Goal: Download file/media

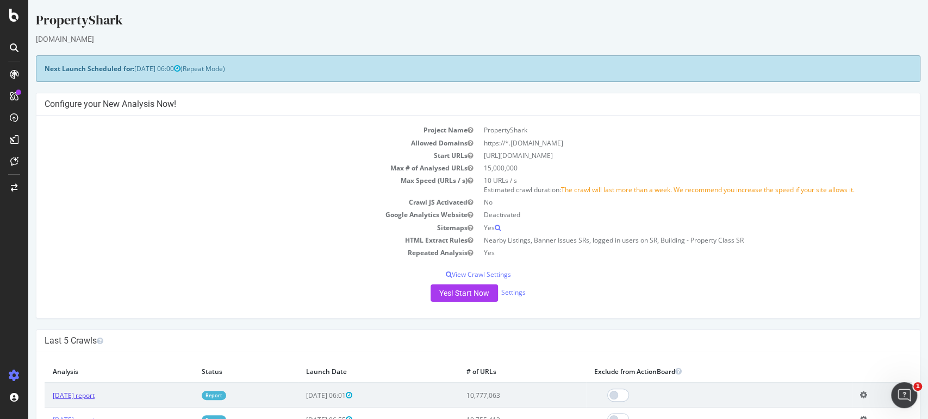
click at [95, 392] on link "[DATE] report" at bounding box center [74, 395] width 42 height 9
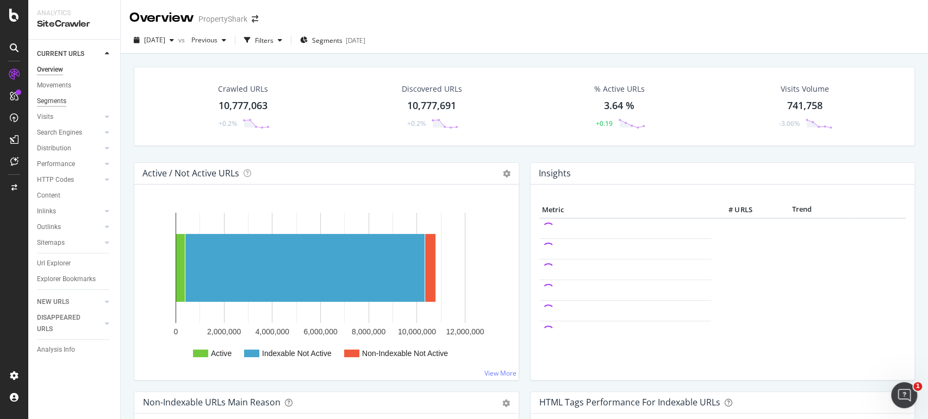
click at [46, 99] on div "Segments" at bounding box center [51, 101] width 29 height 11
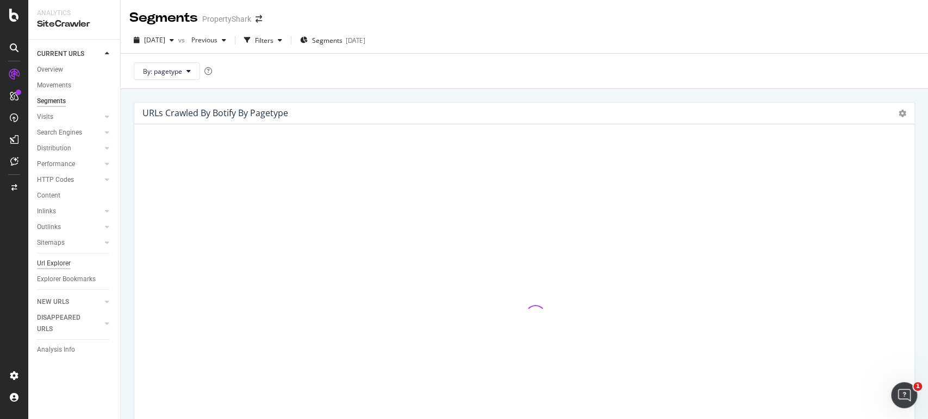
click at [59, 261] on div "Url Explorer" at bounding box center [54, 263] width 34 height 11
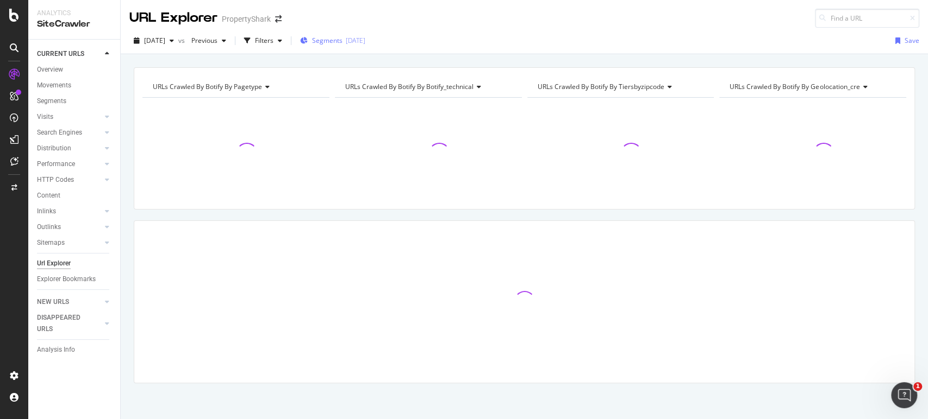
click at [345, 46] on div "Segments [DATE]" at bounding box center [332, 41] width 65 height 16
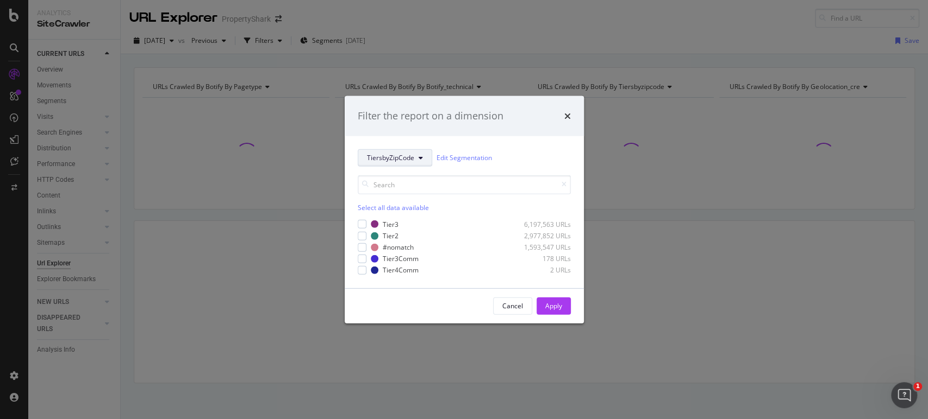
click at [403, 160] on span "TiersbyZipCode" at bounding box center [390, 157] width 47 height 9
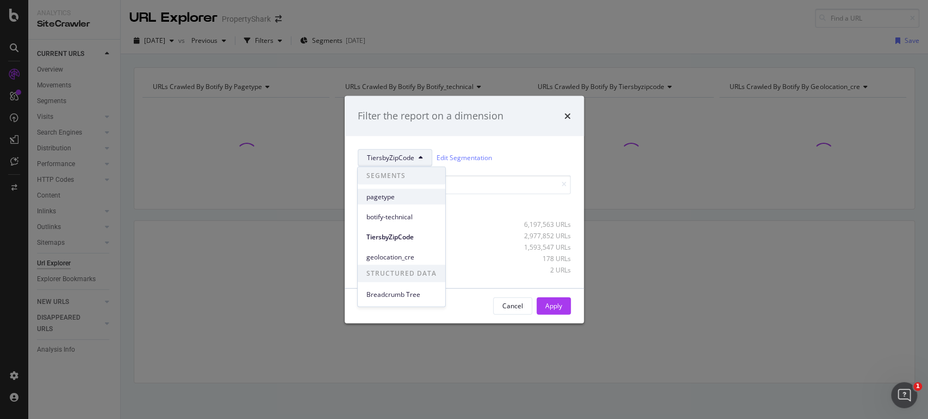
click at [405, 200] on span "pagetype" at bounding box center [401, 197] width 70 height 10
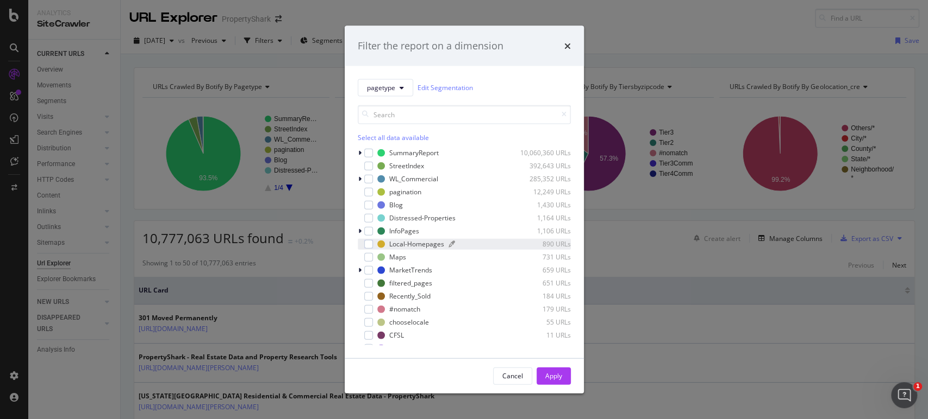
click at [418, 241] on div "Local-Homepages" at bounding box center [416, 244] width 55 height 9
click at [559, 376] on div "Apply" at bounding box center [553, 376] width 17 height 9
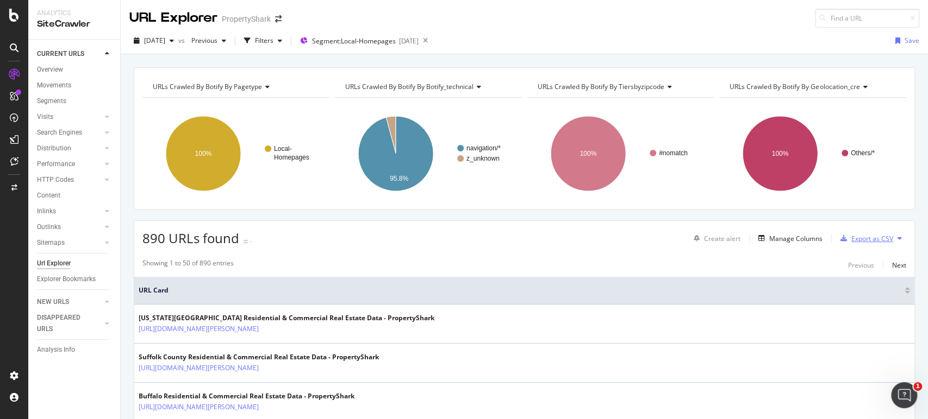
click at [860, 235] on div "Export as CSV" at bounding box center [872, 238] width 42 height 9
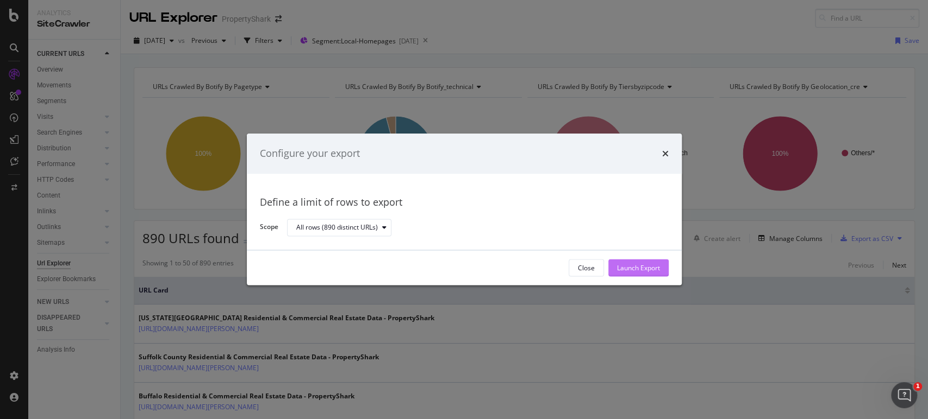
click at [660, 273] on button "Launch Export" at bounding box center [638, 268] width 60 height 17
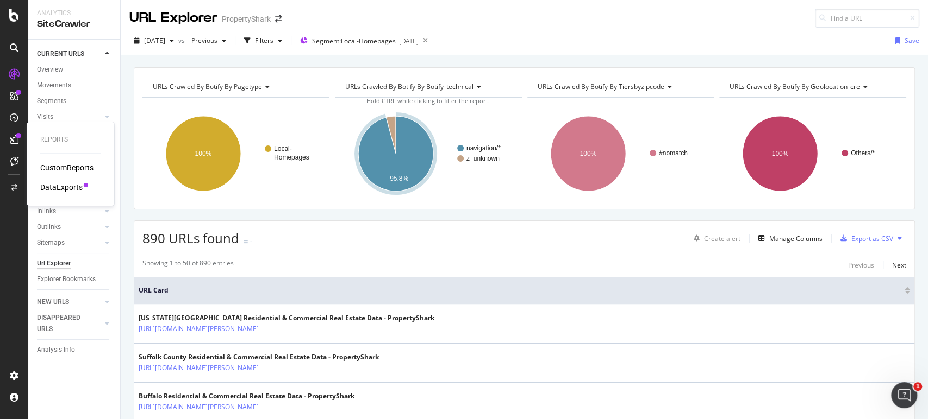
click at [9, 141] on div at bounding box center [13, 139] width 17 height 17
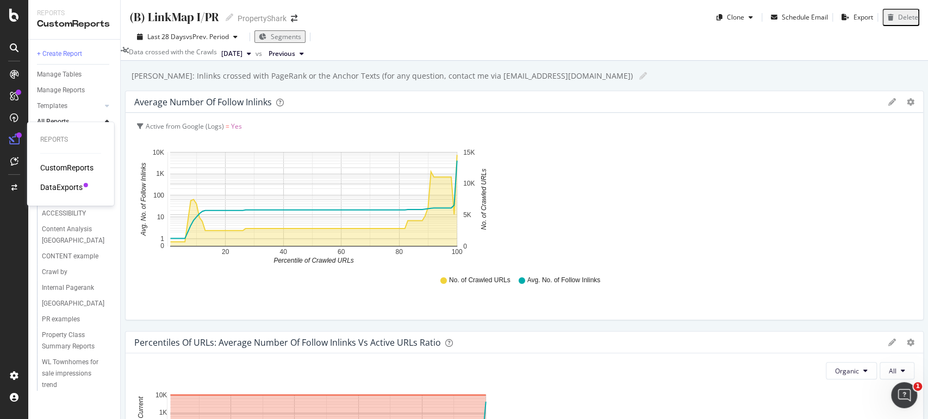
click at [74, 189] on div "DataExports" at bounding box center [61, 187] width 42 height 11
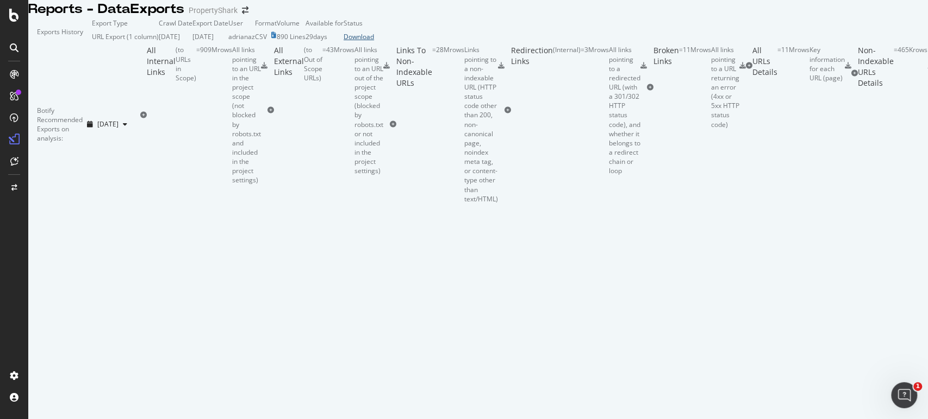
click at [374, 41] on div "Download" at bounding box center [358, 36] width 30 height 9
